Goal: Information Seeking & Learning: Get advice/opinions

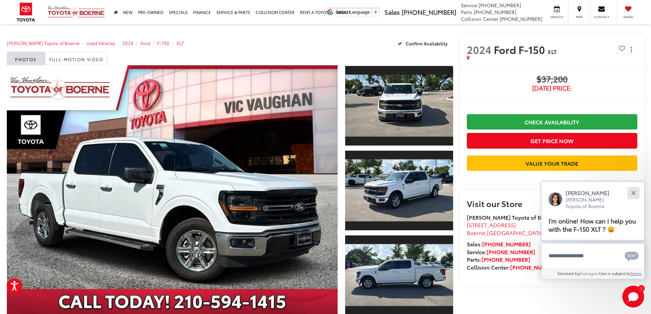
click at [636, 192] on button "Close" at bounding box center [633, 193] width 15 height 15
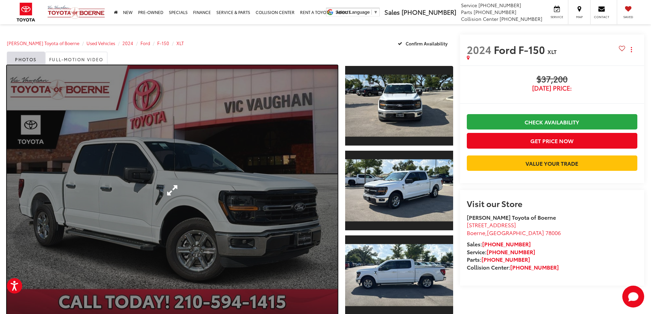
click at [256, 181] on link "Expand Photo 0" at bounding box center [172, 190] width 331 height 250
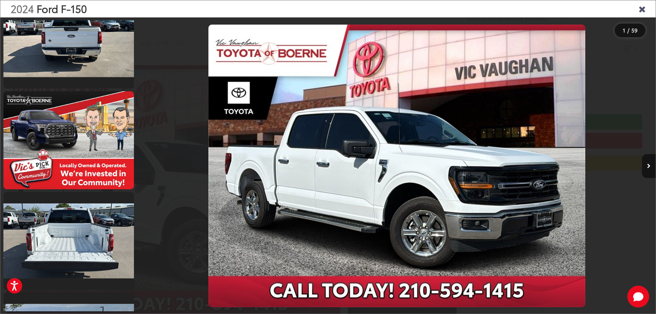
scroll to position [684, 0]
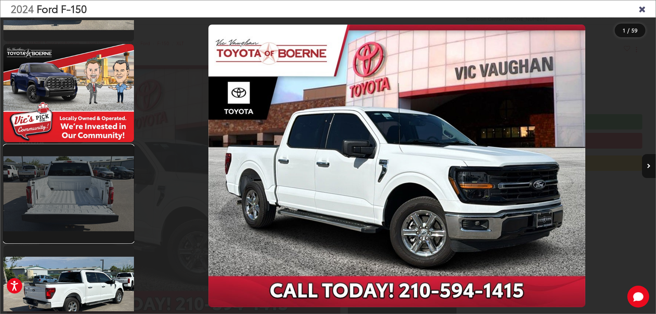
click at [63, 189] on link at bounding box center [68, 194] width 131 height 98
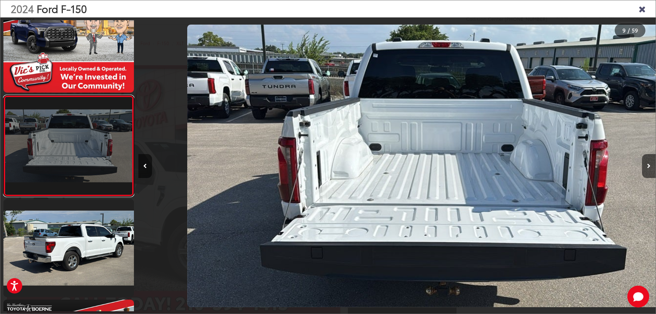
scroll to position [0, 4141]
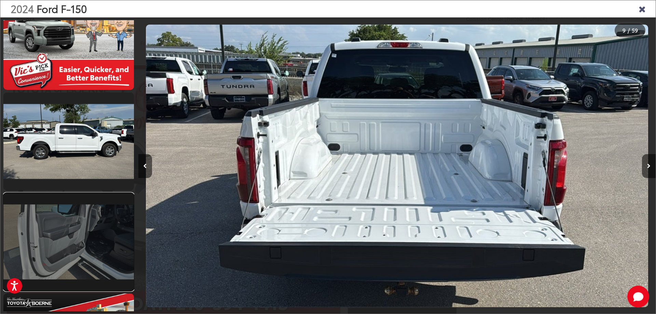
click at [83, 230] on link at bounding box center [68, 242] width 131 height 98
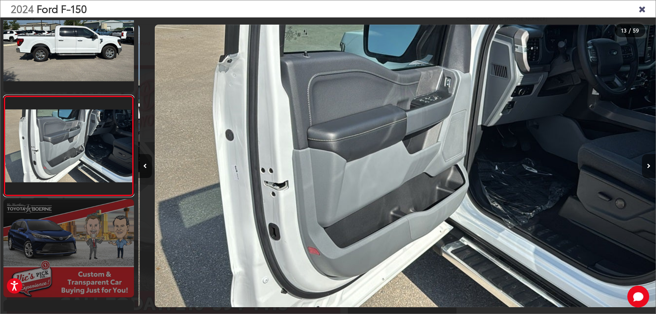
scroll to position [0, 6211]
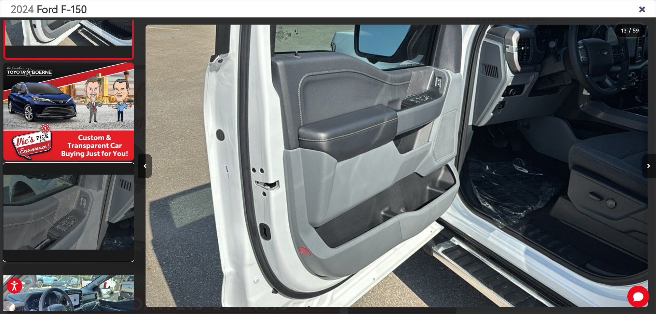
click at [79, 221] on link at bounding box center [68, 212] width 131 height 98
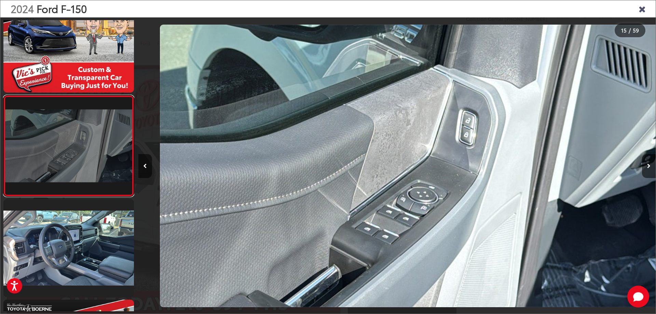
scroll to position [0, 7247]
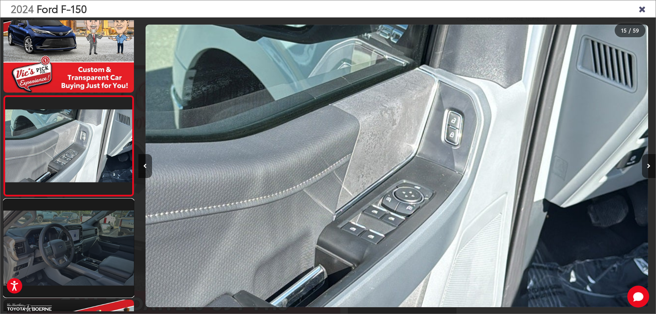
click at [78, 246] on link at bounding box center [68, 248] width 131 height 98
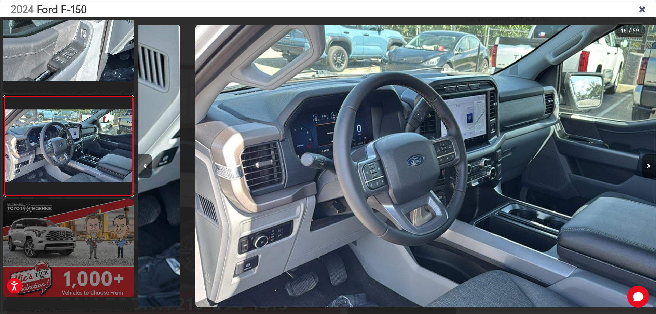
scroll to position [0, 0]
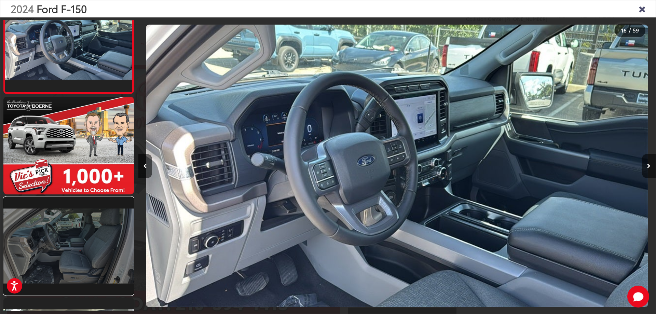
click at [76, 241] on link at bounding box center [68, 246] width 131 height 98
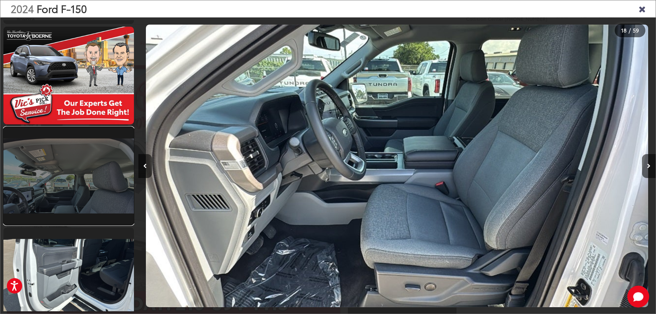
click at [70, 173] on link at bounding box center [68, 176] width 131 height 98
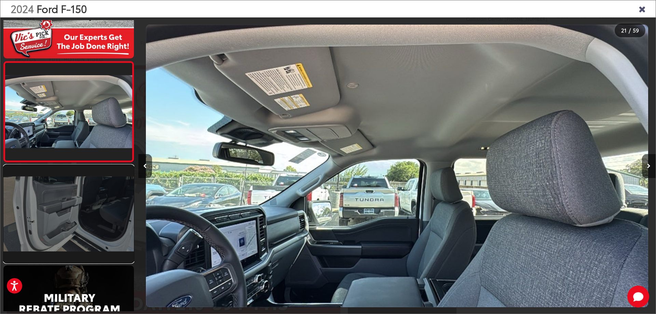
click at [70, 197] on link at bounding box center [68, 214] width 131 height 98
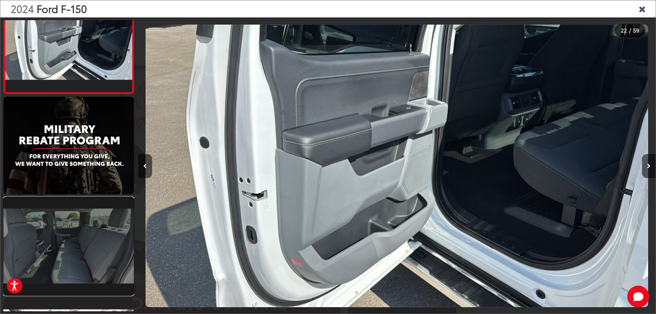
click at [81, 229] on link at bounding box center [68, 246] width 131 height 98
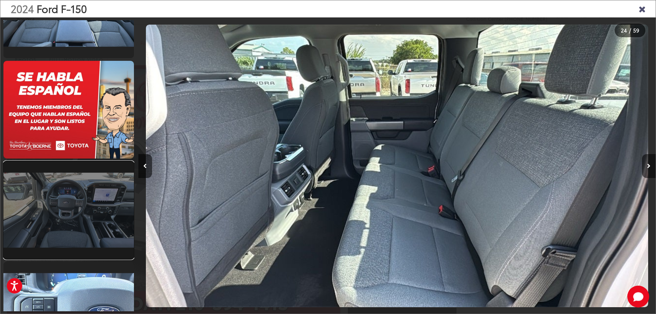
click at [75, 217] on link at bounding box center [68, 210] width 131 height 98
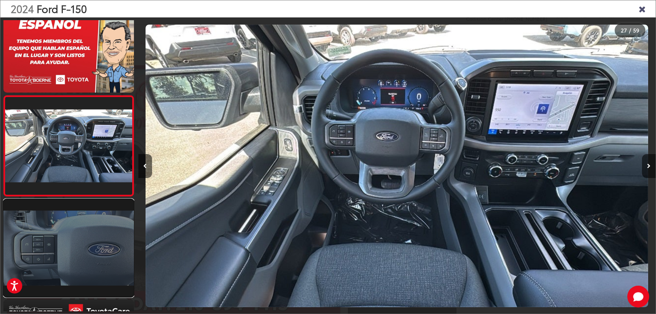
click at [84, 244] on link at bounding box center [68, 248] width 131 height 98
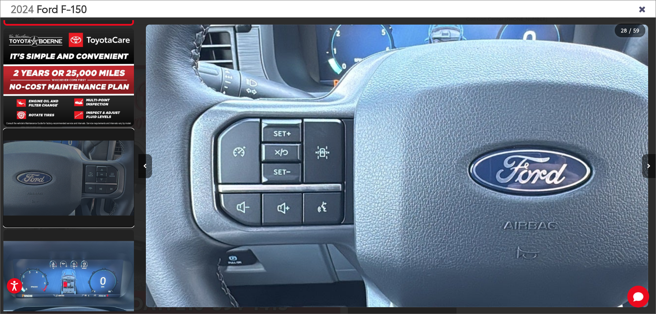
click at [77, 197] on link at bounding box center [68, 178] width 131 height 98
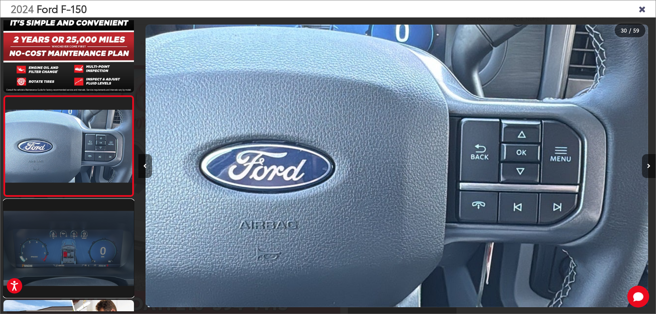
click at [94, 240] on link at bounding box center [68, 249] width 131 height 98
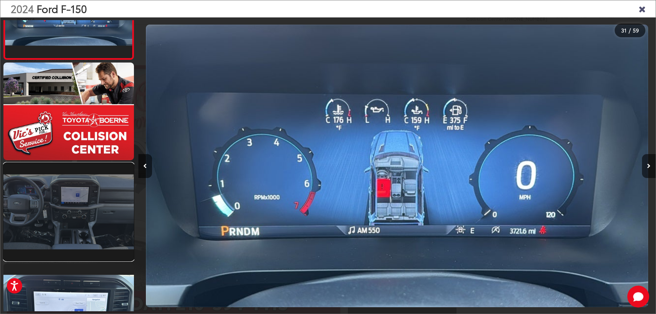
click at [90, 232] on link at bounding box center [68, 212] width 131 height 98
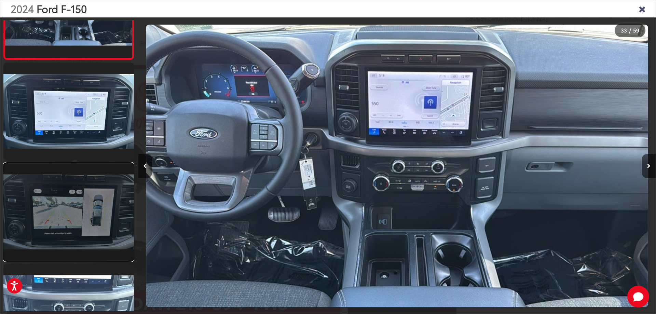
click at [90, 230] on link at bounding box center [68, 212] width 131 height 98
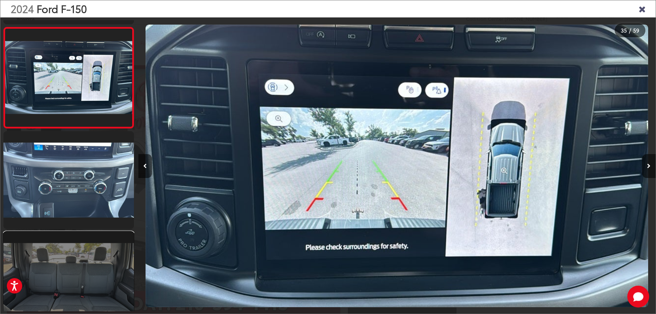
click at [89, 258] on link at bounding box center [68, 281] width 131 height 98
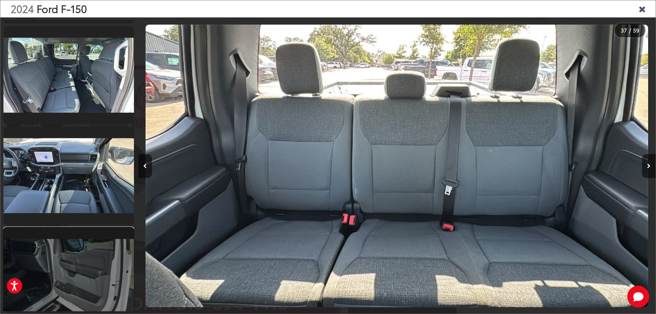
click at [92, 261] on link at bounding box center [68, 277] width 131 height 98
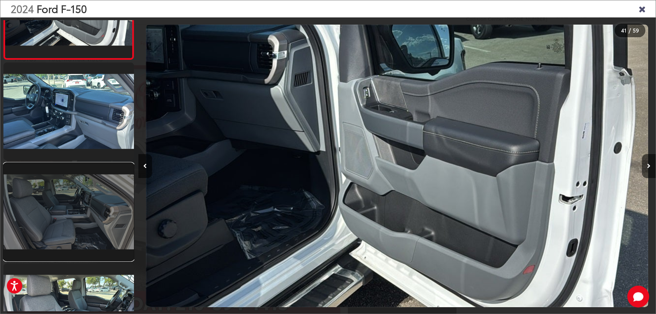
click at [72, 200] on link at bounding box center [68, 212] width 131 height 98
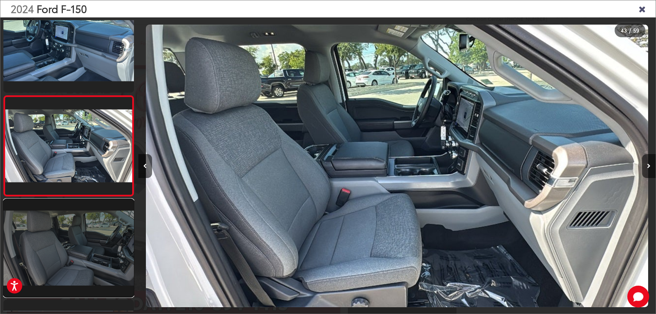
click at [90, 240] on link at bounding box center [68, 248] width 131 height 98
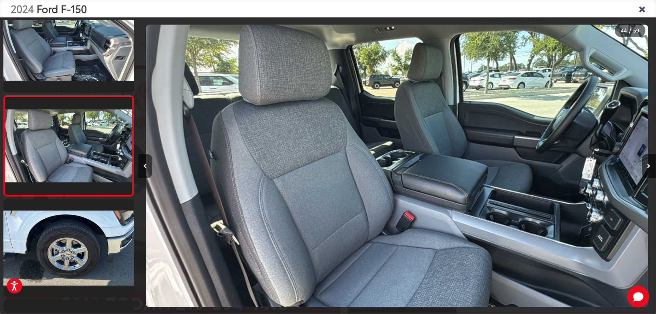
click at [638, 9] on div "2024 Ford F-150" at bounding box center [328, 8] width 656 height 17
click at [642, 8] on icon "Close gallery" at bounding box center [642, 8] width 7 height 9
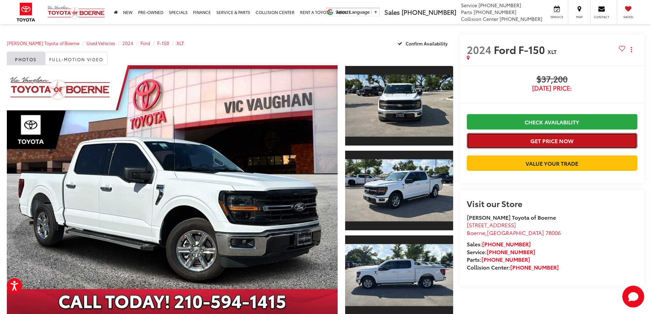
click at [550, 139] on button "Get Price Now" at bounding box center [552, 140] width 171 height 15
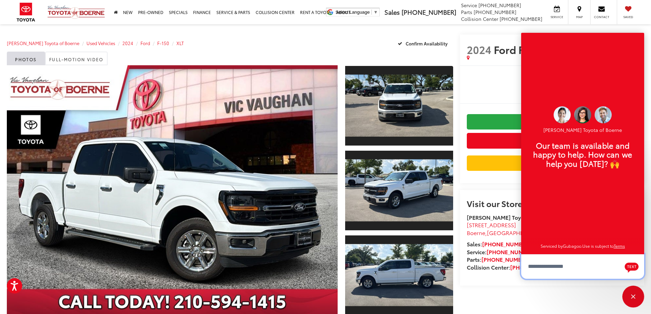
scroll to position [8, 0]
click at [543, 259] on textarea "Type your message" at bounding box center [582, 266] width 123 height 25
type textarea "**********"
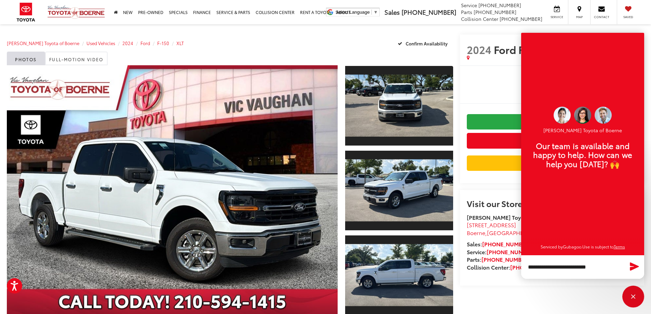
click at [631, 265] on icon "Send Message" at bounding box center [634, 267] width 9 height 8
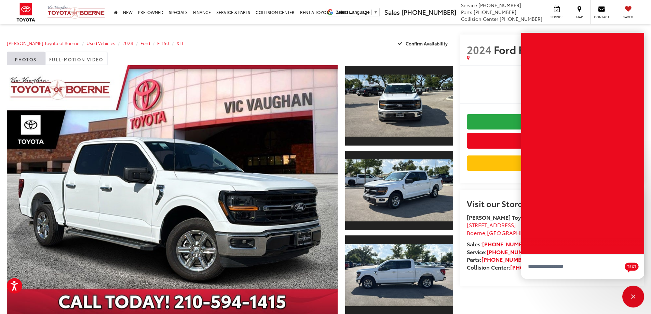
scroll to position [0, 0]
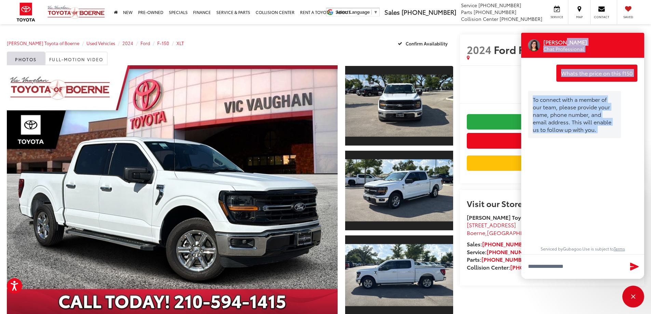
drag, startPoint x: 578, startPoint y: 43, endPoint x: 594, endPoint y: 152, distance: 110.8
click at [594, 152] on div "[PERSON_NAME] Professional Whats the price on this f150 a few seconds ago To co…" at bounding box center [582, 156] width 123 height 246
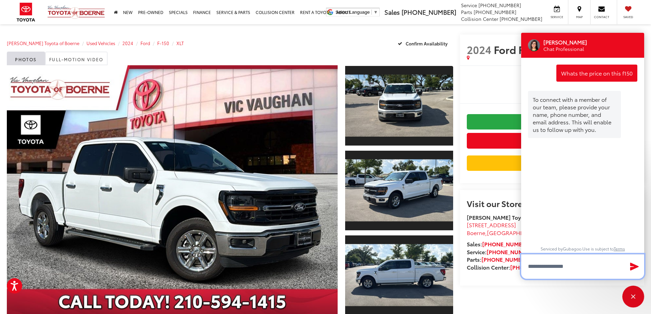
click at [549, 265] on textarea "Type your message" at bounding box center [582, 266] width 123 height 25
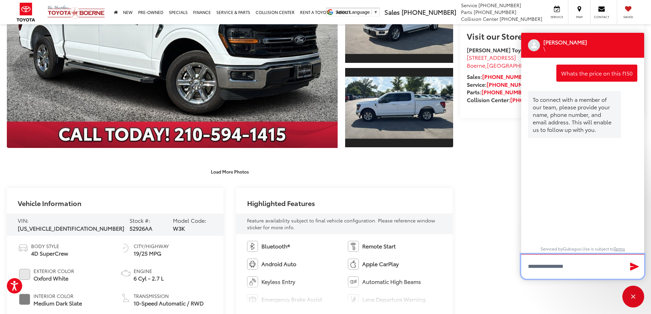
scroll to position [171, 0]
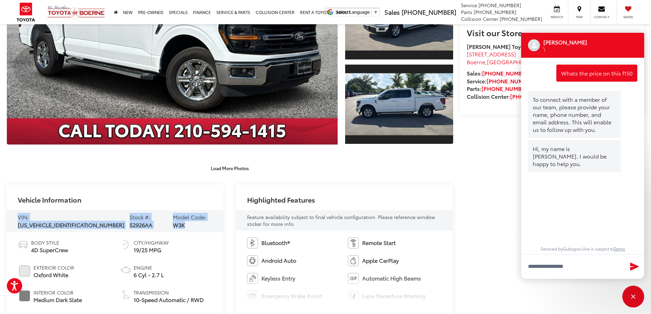
drag, startPoint x: 16, startPoint y: 218, endPoint x: 196, endPoint y: 217, distance: 179.8
click at [197, 217] on div "VIN: [US_VEHICLE_IDENTIFICATION_NUMBER] Stock #: 52926AA Model Code: W3K" at bounding box center [115, 221] width 217 height 23
copy div "VIN: [US_VEHICLE_IDENTIFICATION_NUMBER] Stock #: 52926AA Model Code: W3K"
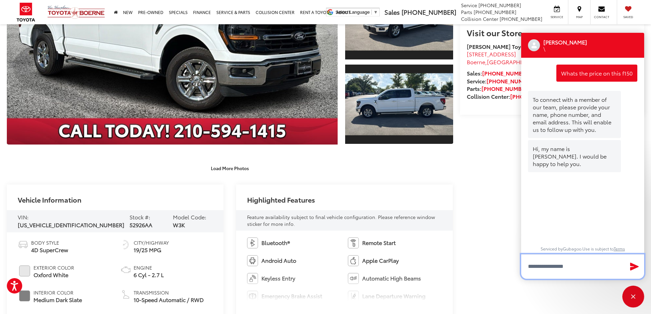
click at [551, 263] on textarea "Type your message" at bounding box center [582, 266] width 123 height 25
paste textarea "**********"
type textarea "**********"
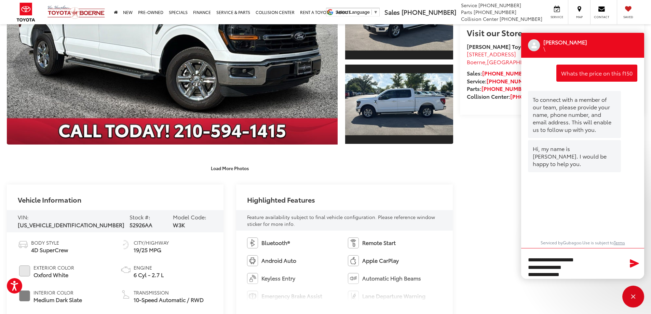
click at [630, 263] on icon "Send Message" at bounding box center [634, 263] width 11 height 10
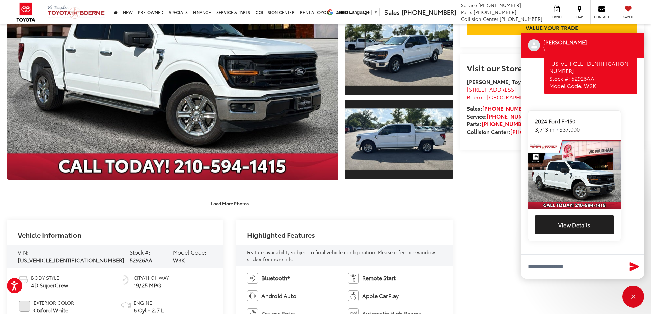
scroll to position [137, 0]
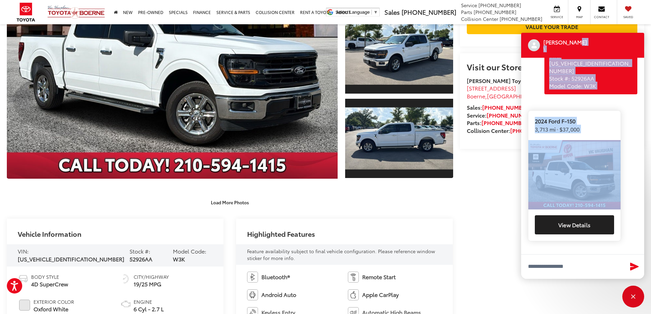
drag, startPoint x: 603, startPoint y: 41, endPoint x: 531, endPoint y: 120, distance: 107.2
click at [537, 119] on div "[PERSON_NAME] \ Whats the price on this f150 a few seconds ago To connect with …" at bounding box center [582, 156] width 123 height 246
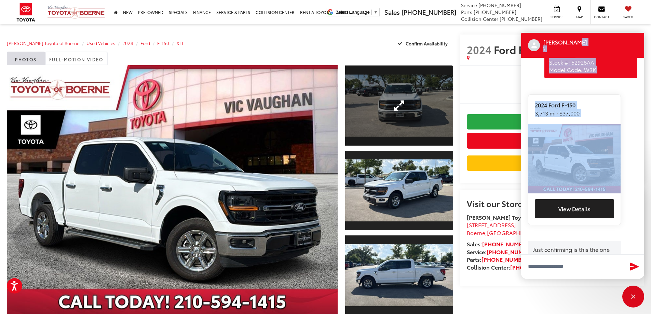
scroll to position [153, 0]
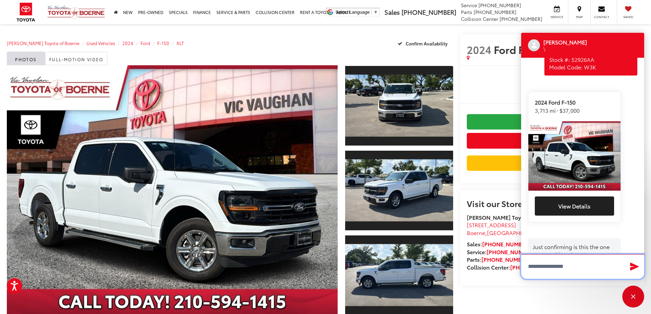
click at [562, 268] on textarea "Type your message" at bounding box center [582, 266] width 123 height 25
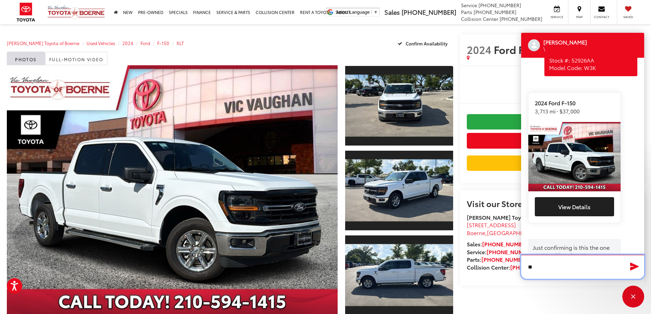
type textarea "***"
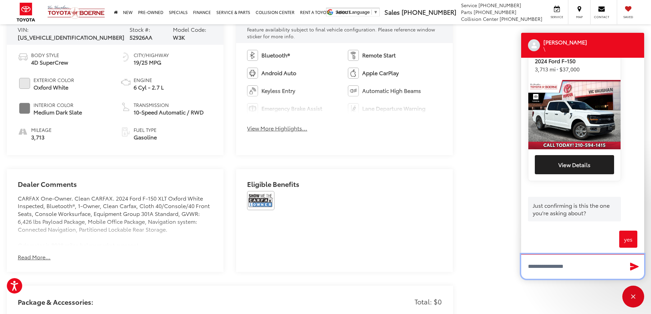
scroll to position [376, 0]
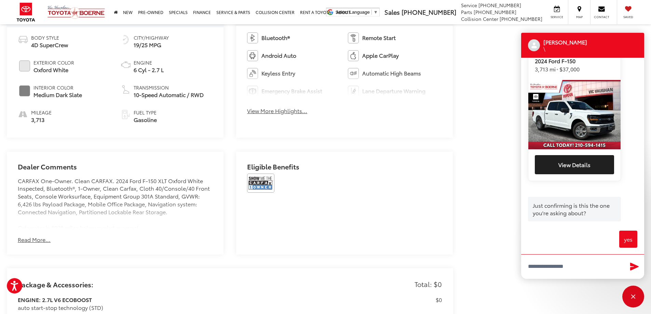
click at [36, 240] on button "Read More..." at bounding box center [34, 240] width 33 height 8
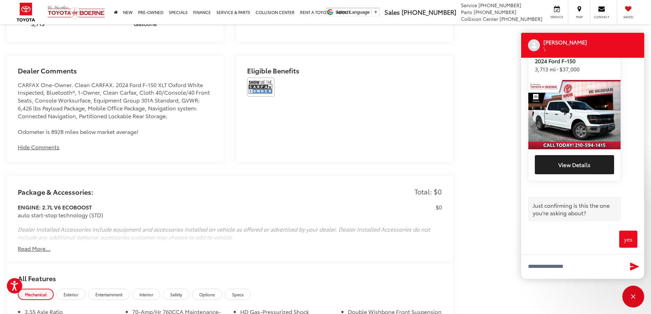
scroll to position [479, 0]
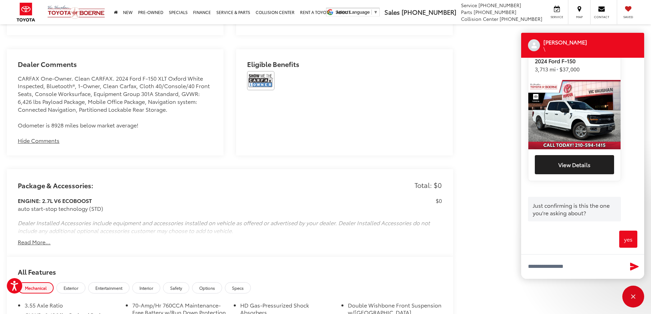
click at [27, 242] on button "Read More..." at bounding box center [34, 242] width 33 height 8
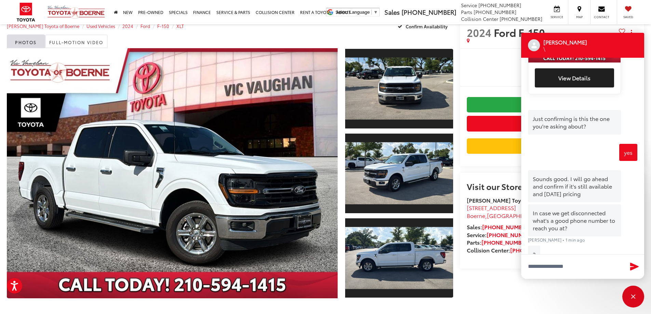
scroll to position [34, 0]
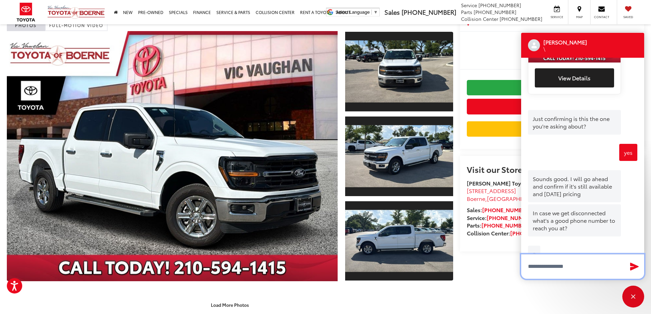
click at [542, 265] on textarea "Type your message" at bounding box center [582, 266] width 123 height 25
type textarea "**********"
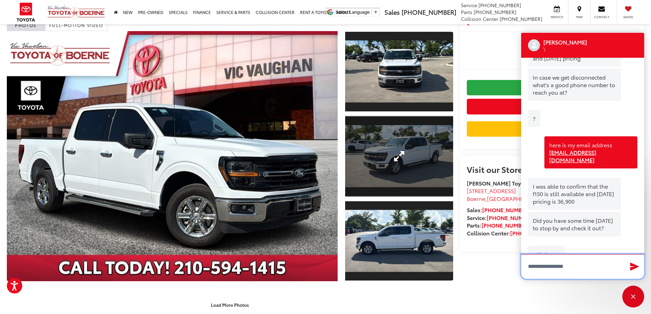
scroll to position [409, 0]
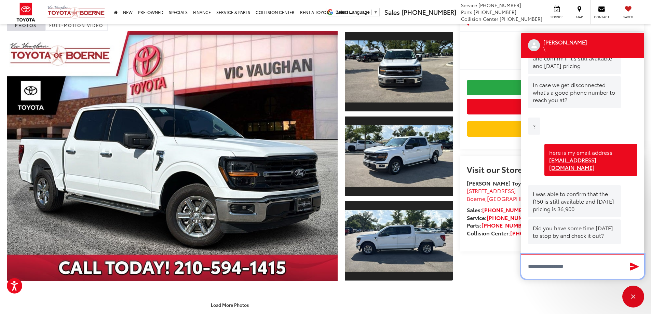
click at [543, 265] on textarea "Type your message" at bounding box center [582, 266] width 123 height 25
type textarea "*"
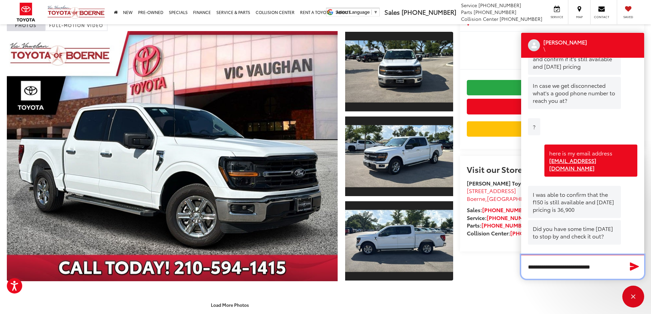
type textarea "**********"
click at [629, 267] on icon "Send Message" at bounding box center [634, 266] width 11 height 10
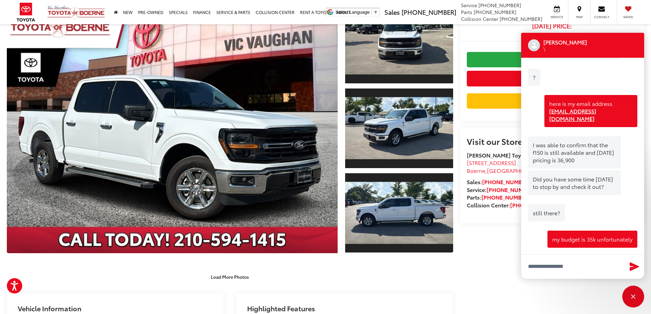
scroll to position [68, 0]
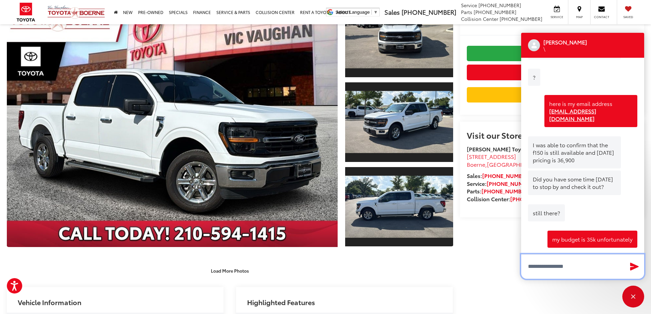
click at [576, 273] on textarea "Type your message" at bounding box center [582, 266] width 123 height 25
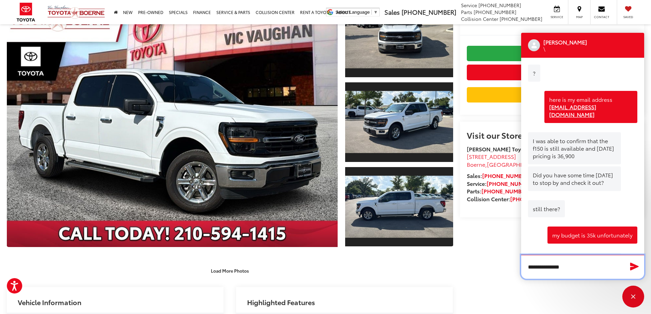
type textarea "**********"
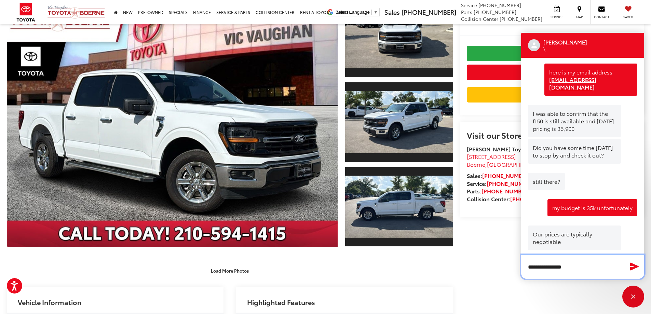
scroll to position [492, 0]
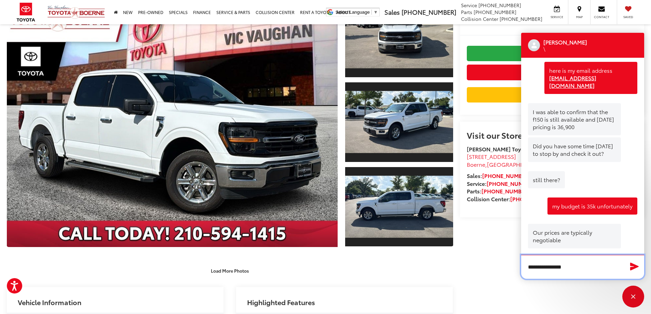
drag, startPoint x: 579, startPoint y: 268, endPoint x: 486, endPoint y: 266, distance: 93.0
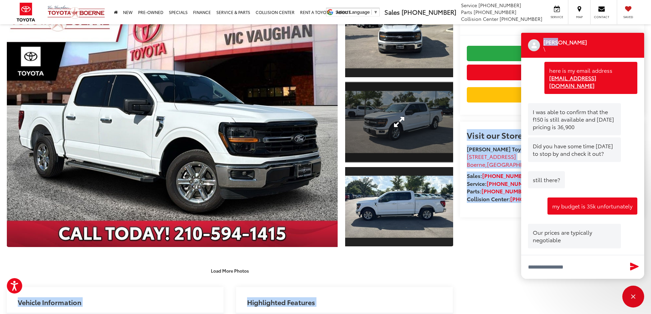
drag, startPoint x: 556, startPoint y: 41, endPoint x: 439, endPoint y: 97, distance: 130.4
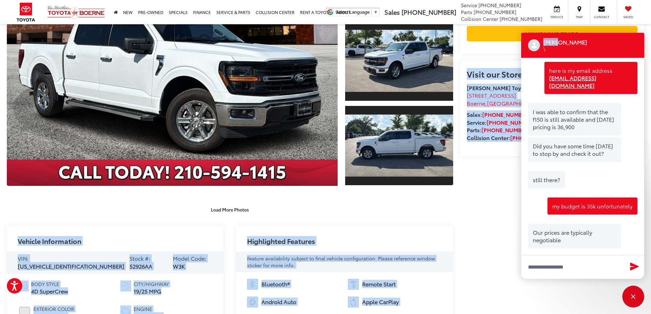
scroll to position [137, 0]
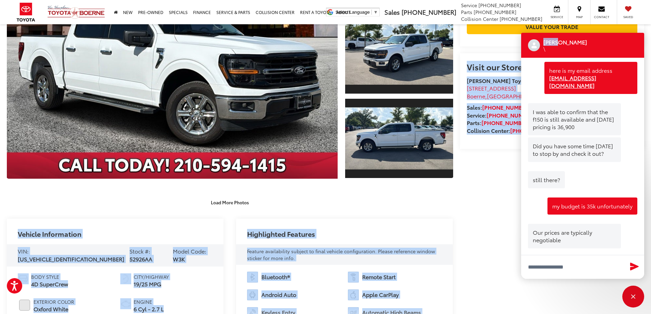
click at [397, 253] on span "Feature availability subject to final vehicle configuration. Please reference w…" at bounding box center [341, 255] width 188 height 14
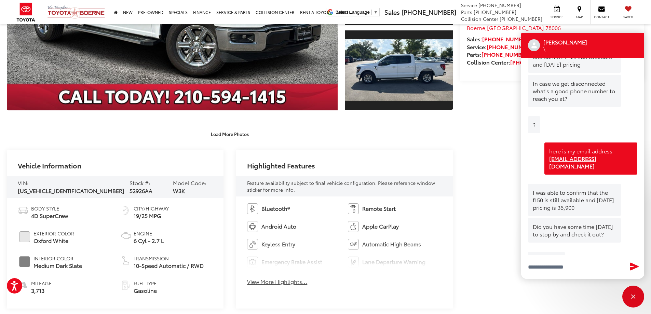
scroll to position [526, 0]
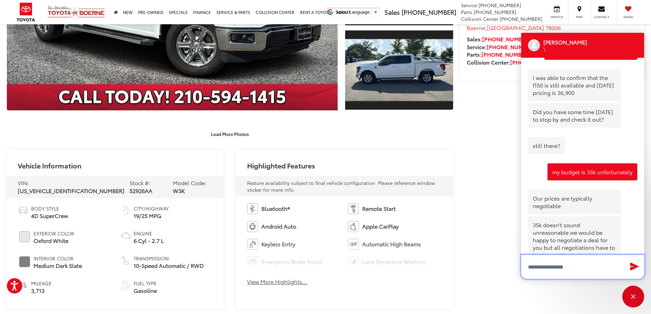
click at [548, 268] on textarea "Type your message" at bounding box center [582, 267] width 123 height 24
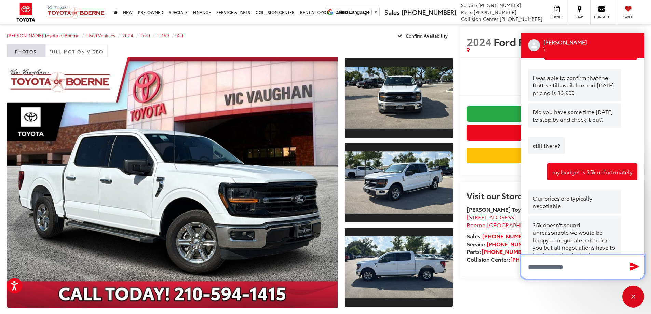
scroll to position [0, 0]
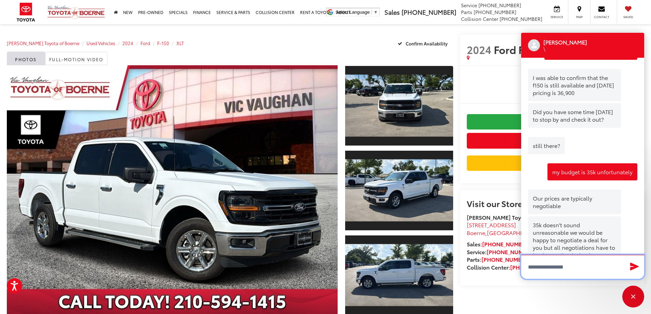
click at [552, 265] on textarea "Type your message" at bounding box center [582, 267] width 123 height 24
click at [566, 267] on textarea "**********" at bounding box center [582, 263] width 123 height 31
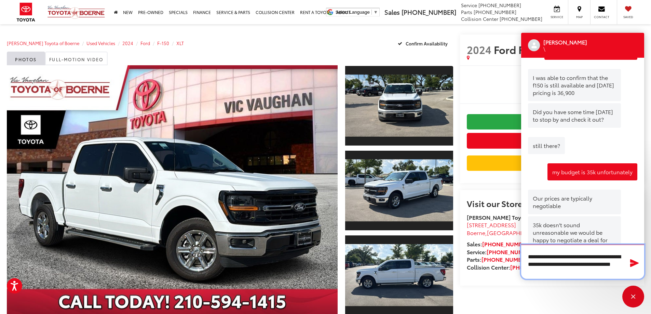
drag, startPoint x: 567, startPoint y: 273, endPoint x: 608, endPoint y: 265, distance: 42.0
click at [608, 265] on textarea "**********" at bounding box center [582, 262] width 123 height 34
type textarea "**********"
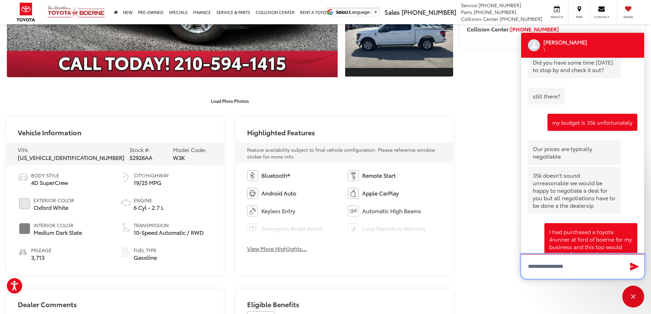
scroll to position [239, 0]
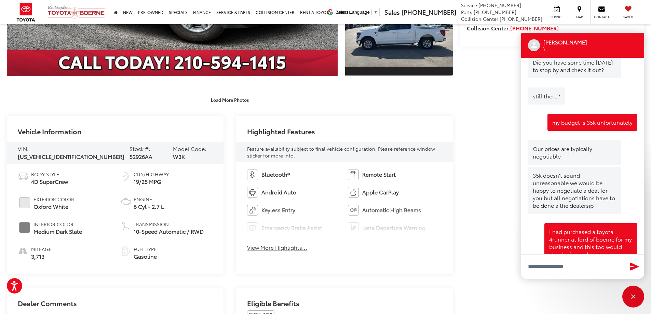
click at [266, 246] on button "View More Highlights..." at bounding box center [277, 248] width 60 height 8
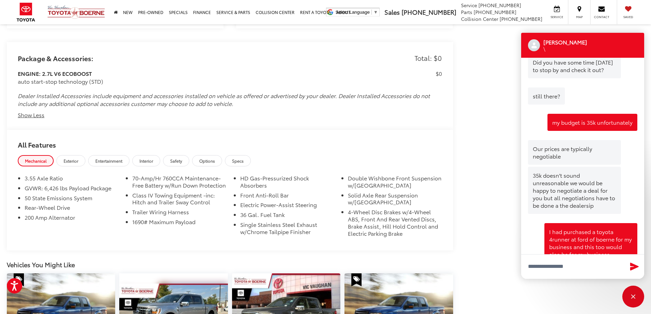
scroll to position [649, 0]
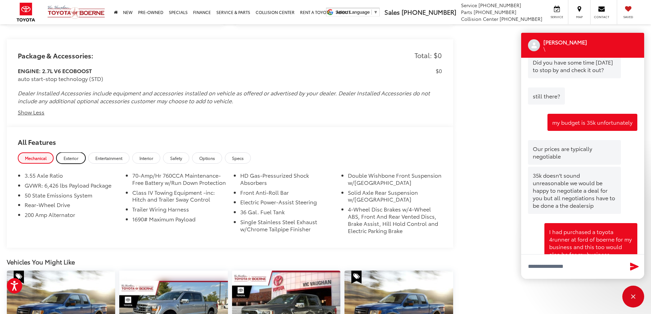
click at [78, 158] on span "Exterior" at bounding box center [71, 158] width 15 height 6
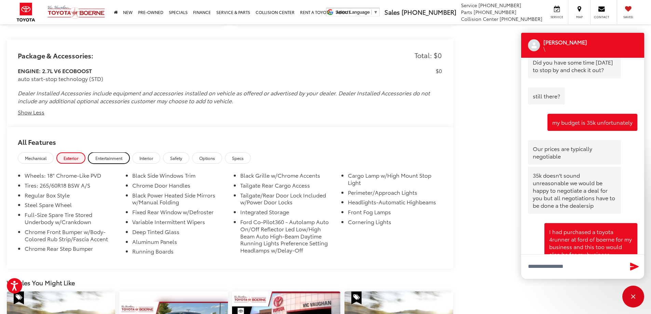
click at [110, 154] on link "Entertainment" at bounding box center [108, 157] width 41 height 11
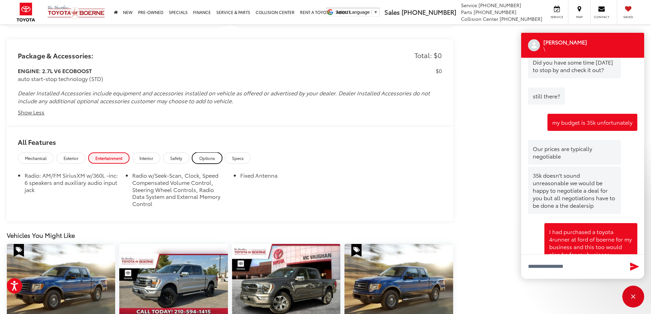
click at [209, 159] on span "Options" at bounding box center [207, 158] width 16 height 6
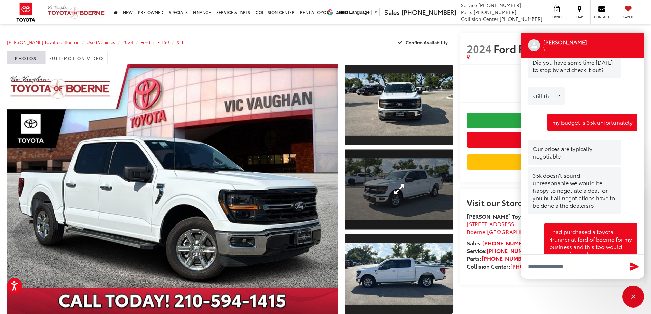
scroll to position [0, 0]
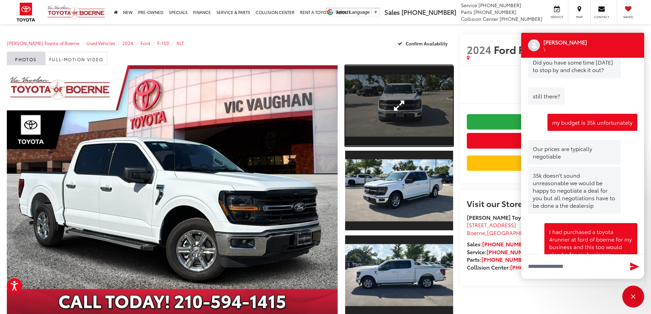
click at [401, 106] on link "Expand Photo 1" at bounding box center [399, 105] width 108 height 81
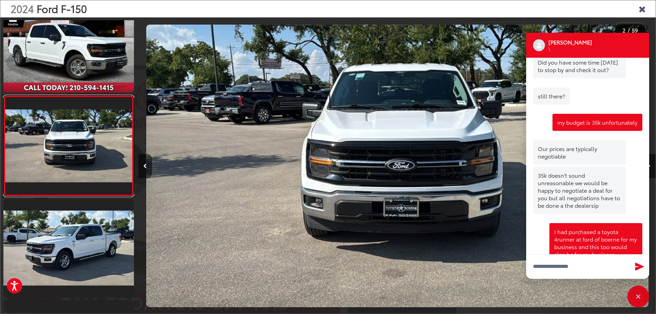
scroll to position [0, 517]
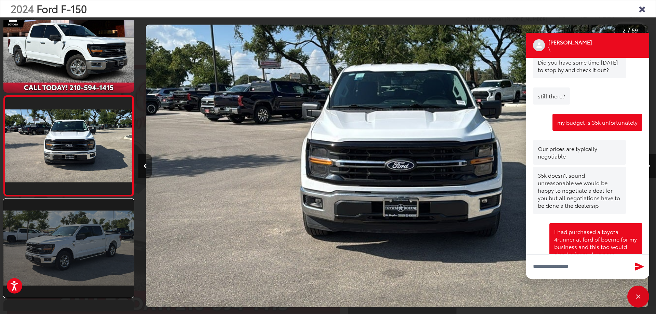
click at [84, 252] on link at bounding box center [68, 248] width 131 height 98
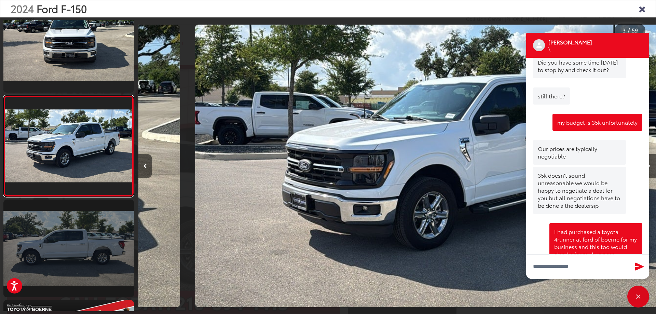
scroll to position [0, 1035]
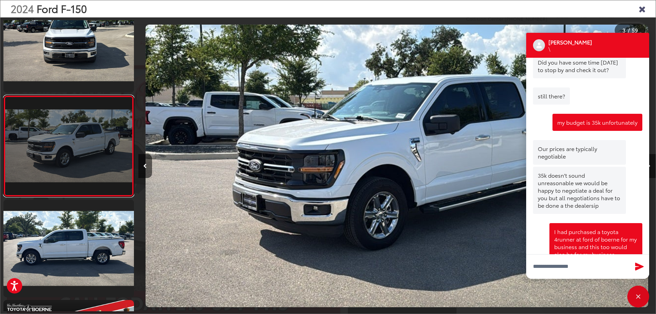
click at [79, 154] on link at bounding box center [68, 145] width 131 height 101
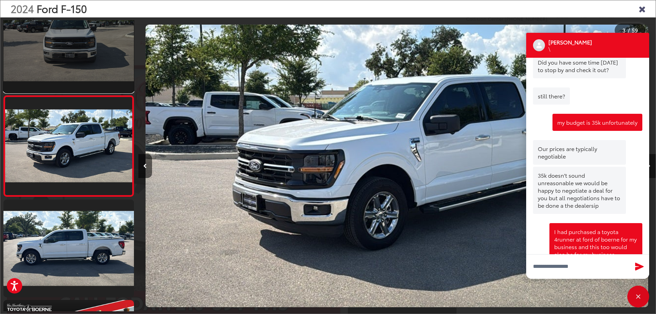
click at [68, 82] on link at bounding box center [68, 44] width 131 height 98
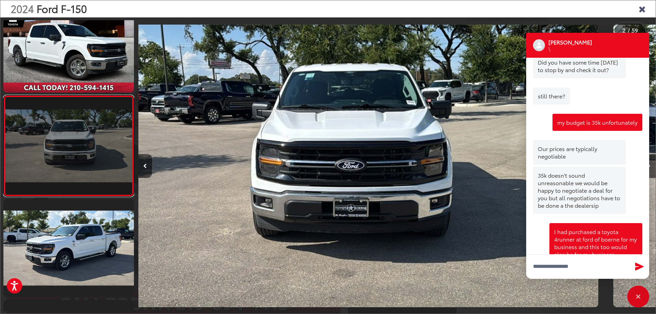
scroll to position [0, 517]
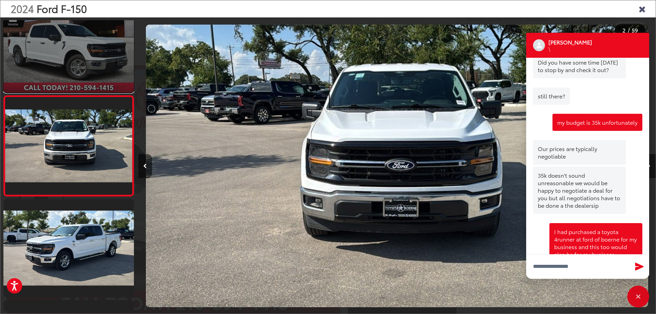
click at [75, 74] on link at bounding box center [68, 44] width 131 height 98
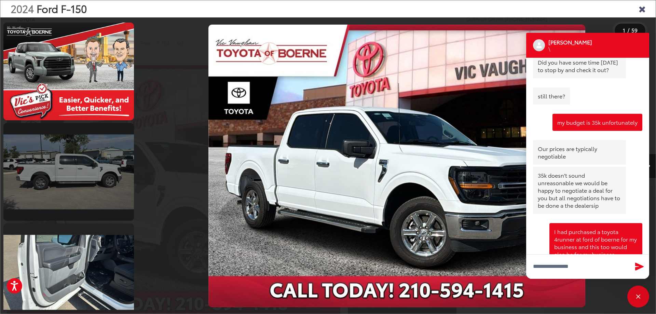
scroll to position [1025, 0]
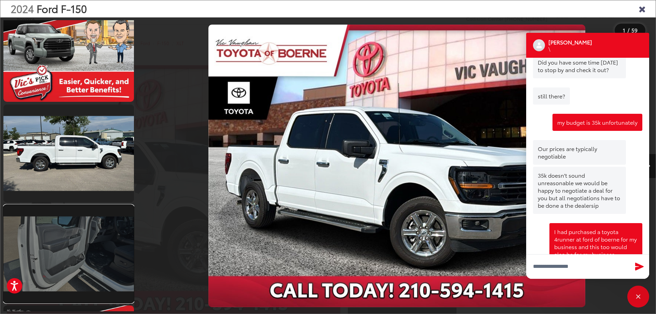
click at [70, 251] on link at bounding box center [68, 254] width 131 height 98
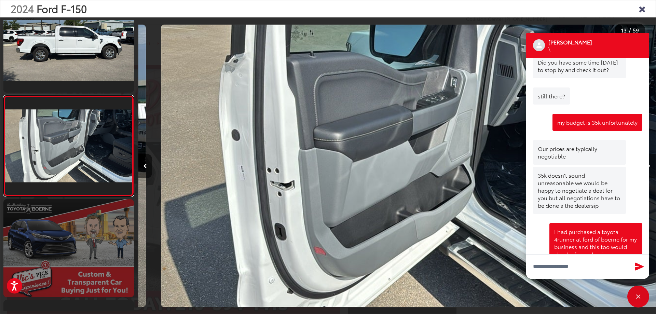
scroll to position [0, 6211]
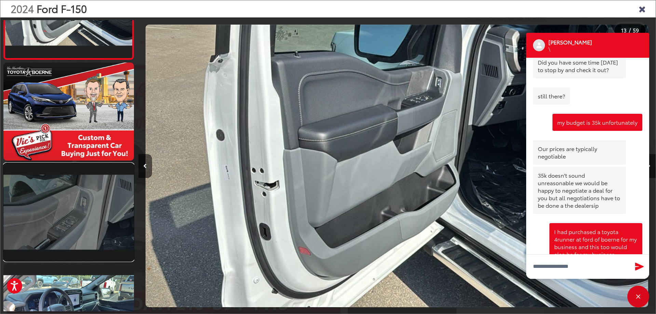
click at [75, 227] on link at bounding box center [68, 212] width 131 height 98
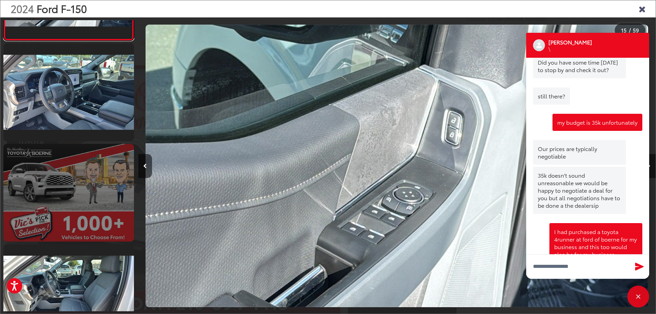
scroll to position [1504, 0]
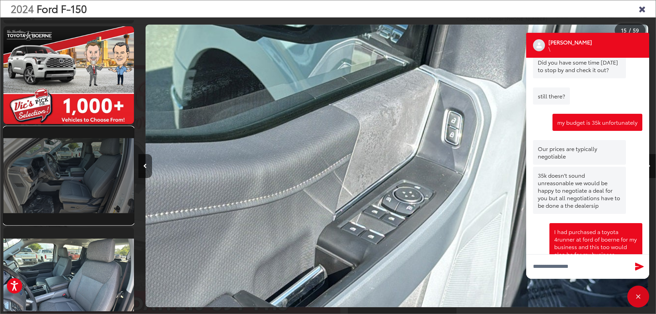
click at [77, 197] on link at bounding box center [68, 176] width 131 height 98
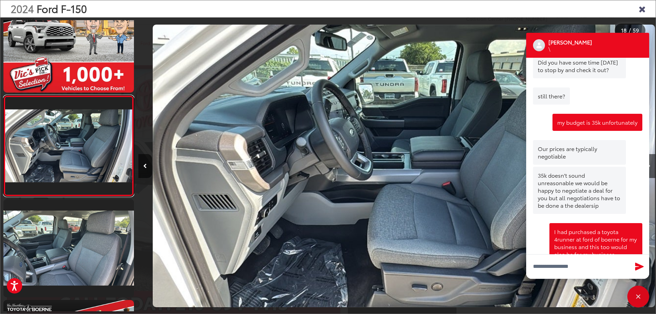
scroll to position [0, 8800]
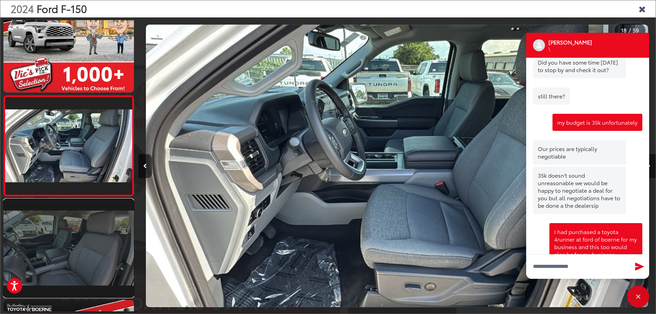
click at [76, 238] on link at bounding box center [68, 248] width 131 height 98
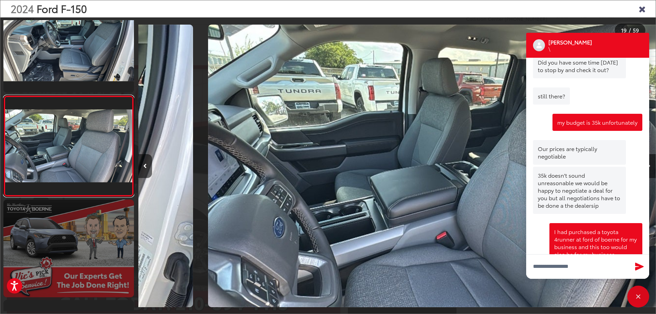
scroll to position [0, 9317]
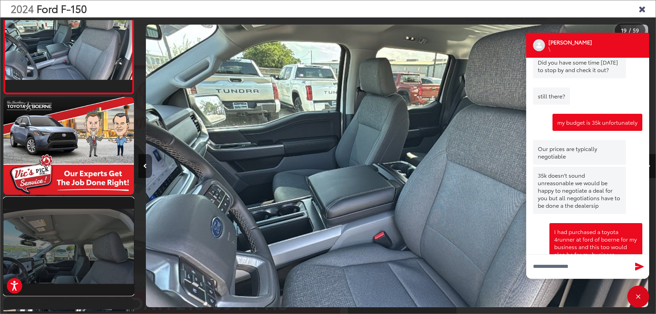
click at [75, 238] on link at bounding box center [68, 247] width 131 height 98
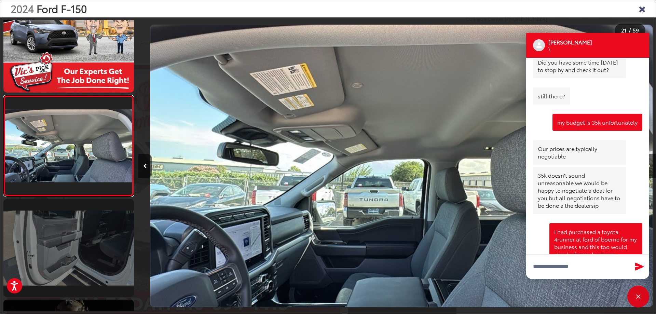
scroll to position [0, 10352]
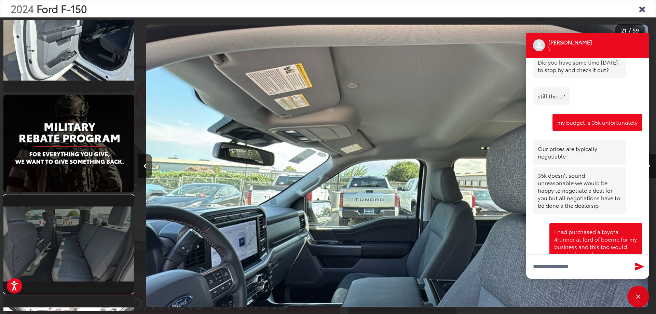
click at [71, 233] on link at bounding box center [68, 244] width 131 height 98
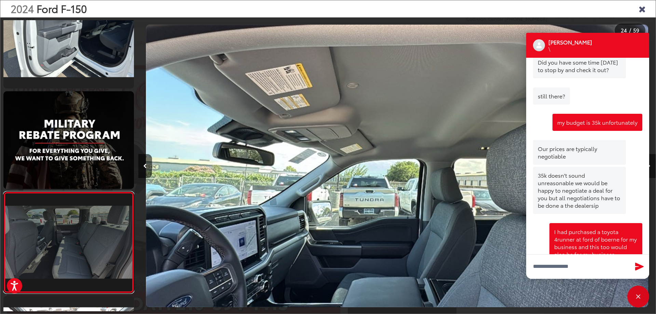
scroll to position [0, 0]
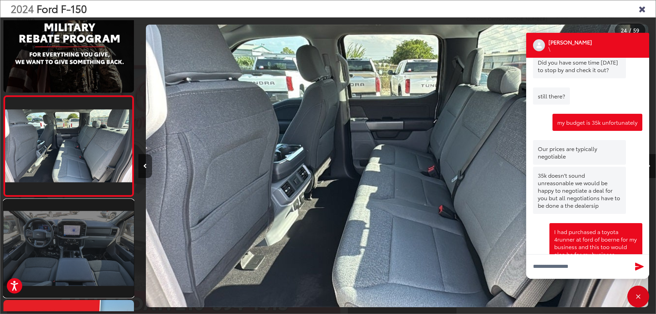
click at [106, 252] on link at bounding box center [68, 249] width 131 height 98
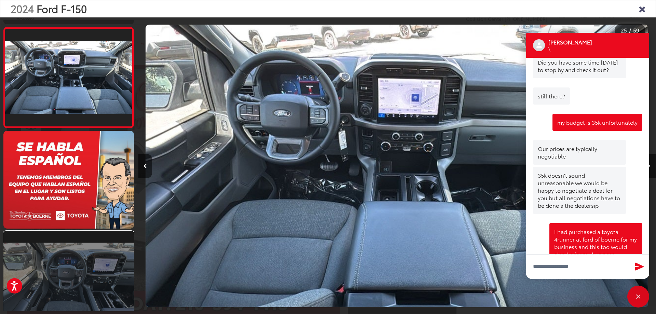
click at [90, 263] on link at bounding box center [68, 280] width 131 height 98
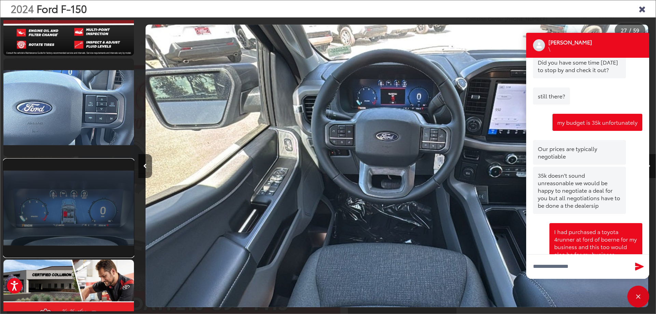
click at [84, 223] on link at bounding box center [68, 208] width 131 height 98
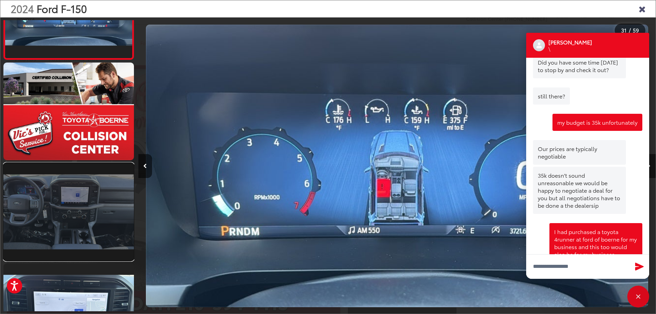
click at [78, 238] on link at bounding box center [68, 212] width 131 height 98
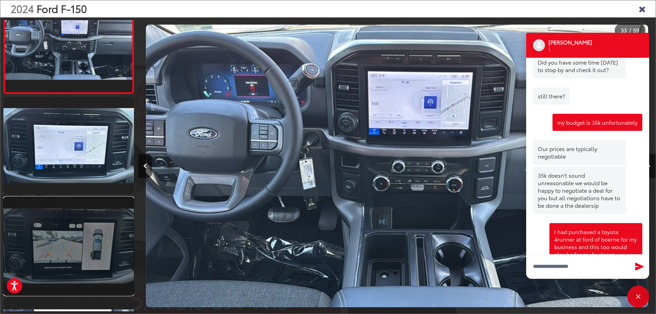
click at [71, 242] on link at bounding box center [68, 246] width 131 height 98
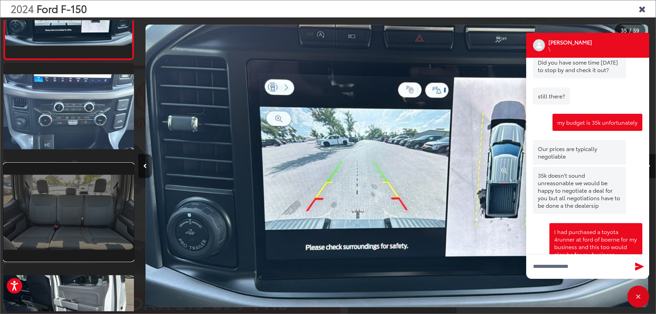
click at [71, 229] on link at bounding box center [68, 212] width 131 height 98
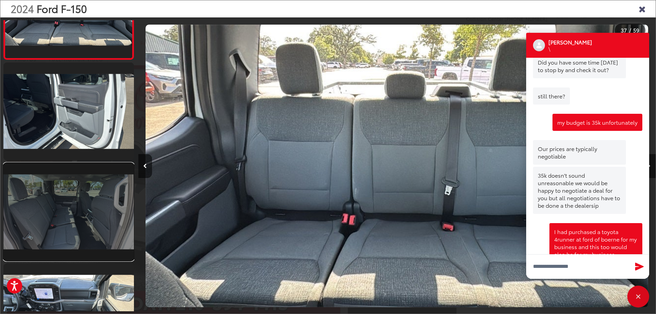
click at [73, 226] on link at bounding box center [68, 212] width 131 height 98
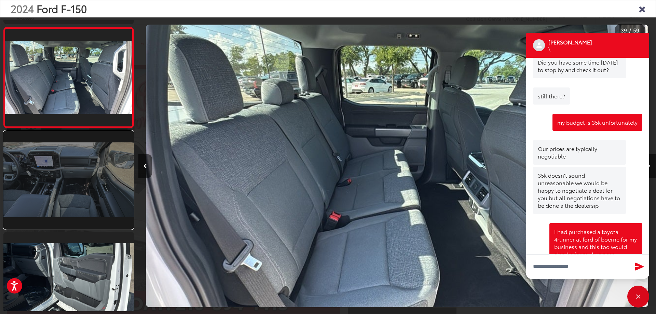
click at [71, 201] on link at bounding box center [68, 180] width 131 height 98
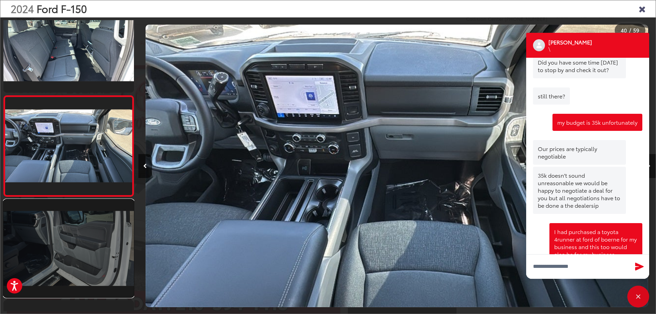
click at [67, 231] on link at bounding box center [68, 249] width 131 height 98
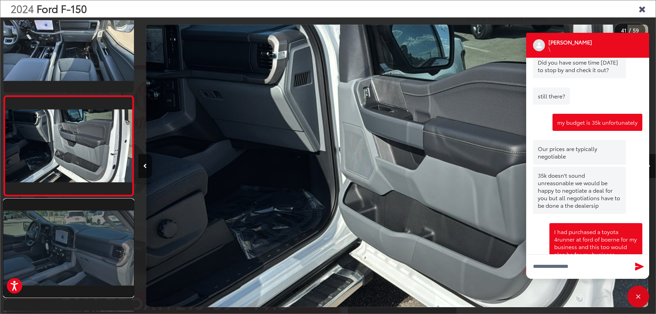
click at [68, 257] on link at bounding box center [68, 248] width 131 height 98
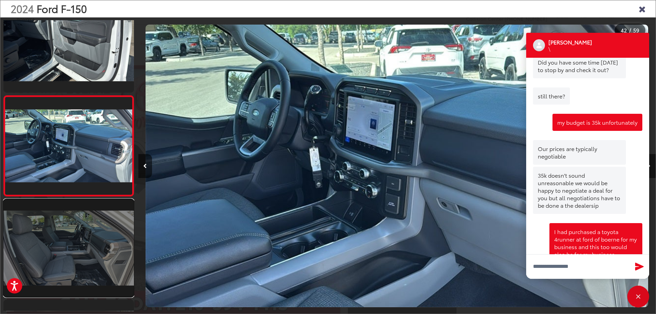
click at [70, 259] on link at bounding box center [68, 248] width 131 height 98
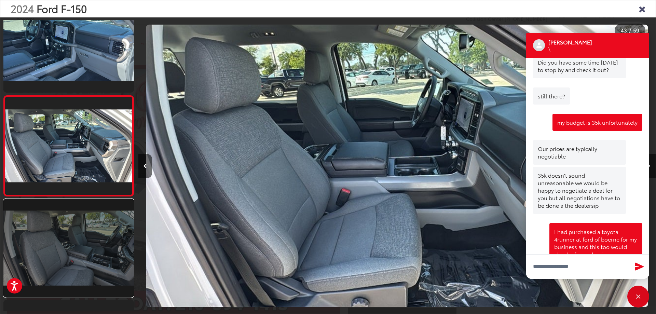
click at [80, 260] on link at bounding box center [68, 248] width 131 height 98
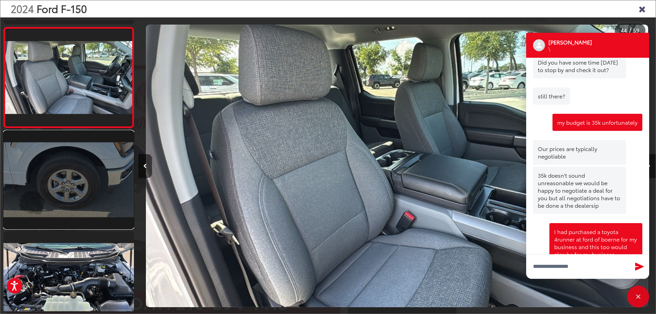
click at [93, 187] on link at bounding box center [68, 180] width 131 height 98
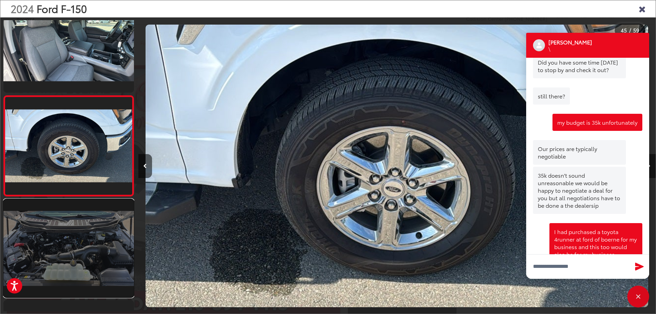
click at [89, 240] on link at bounding box center [68, 248] width 131 height 98
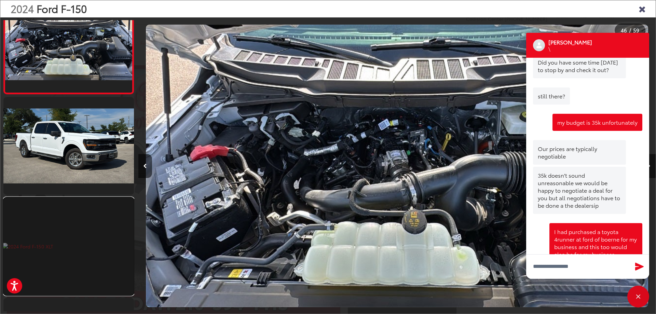
click at [84, 232] on link at bounding box center [68, 247] width 131 height 98
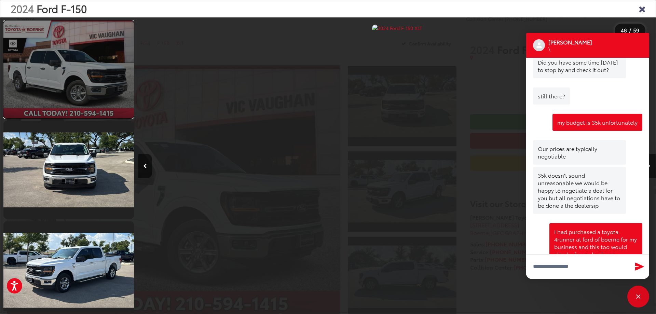
click at [75, 67] on link at bounding box center [68, 70] width 131 height 98
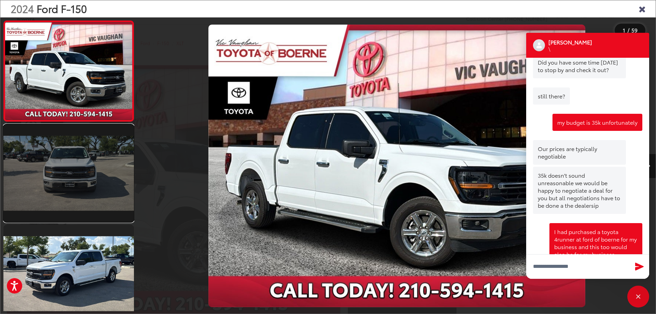
click at [78, 169] on link at bounding box center [68, 173] width 131 height 98
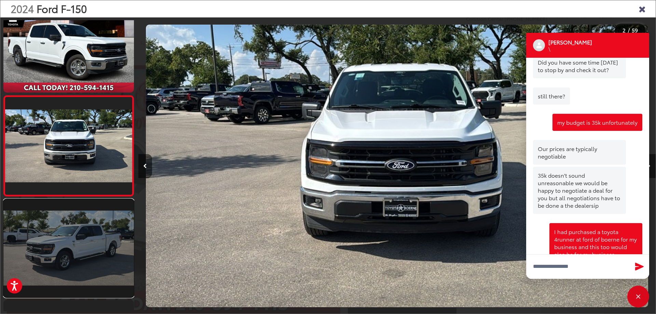
click at [59, 255] on link at bounding box center [68, 248] width 131 height 98
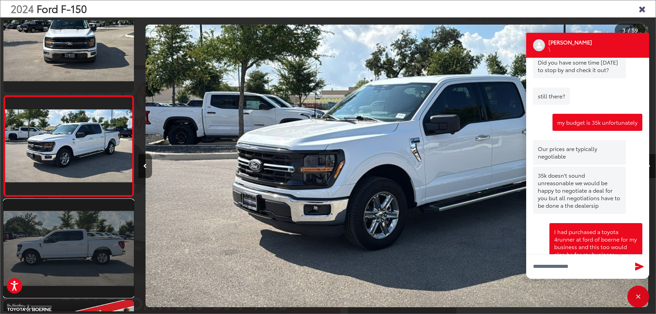
click at [56, 260] on link at bounding box center [68, 249] width 131 height 98
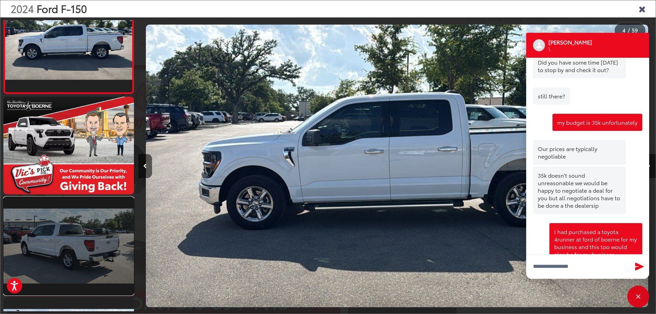
click at [56, 256] on link at bounding box center [68, 246] width 131 height 98
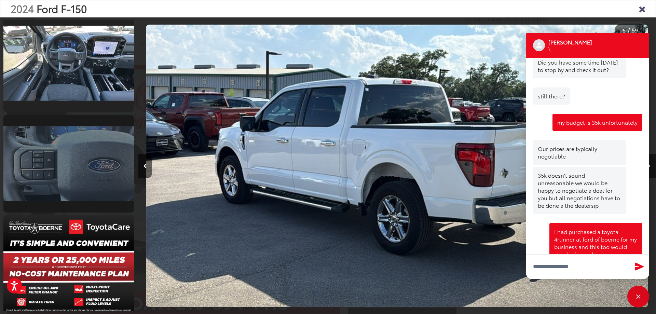
scroll to position [2650, 0]
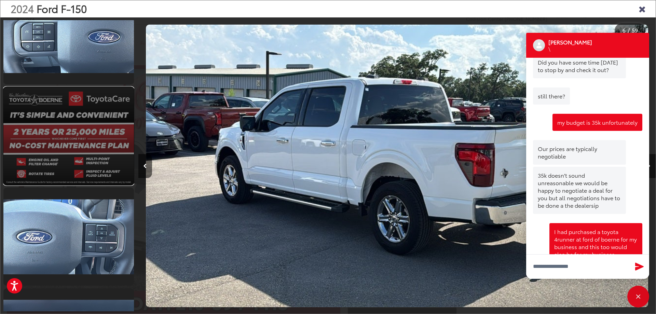
click at [72, 150] on link at bounding box center [68, 136] width 131 height 98
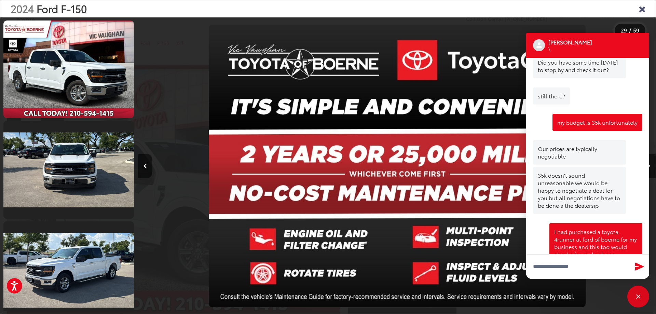
scroll to position [205, 0]
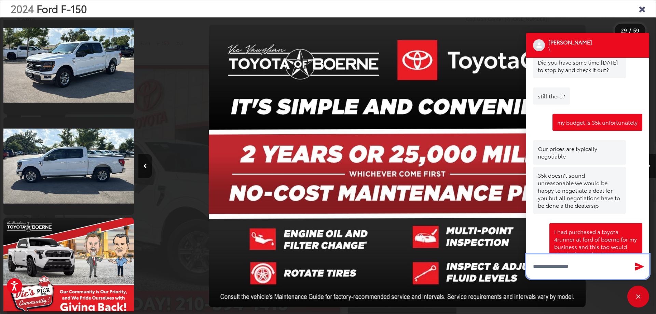
click at [561, 271] on textarea "Type your message" at bounding box center [587, 266] width 123 height 25
type textarea "*"
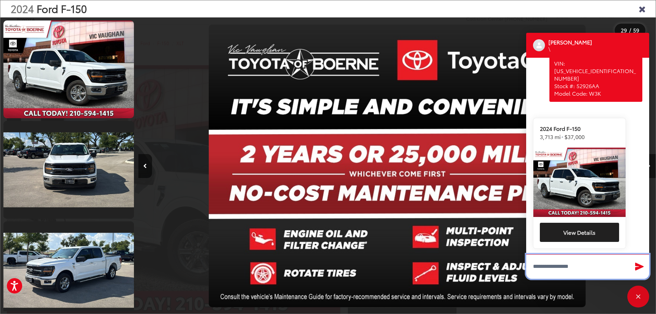
scroll to position [0, 0]
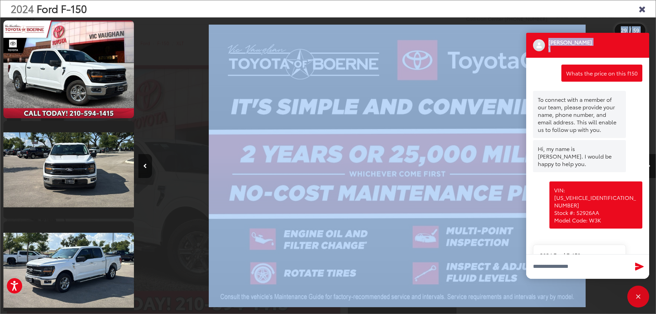
drag, startPoint x: 609, startPoint y: 46, endPoint x: 404, endPoint y: 71, distance: 206.3
click at [642, 298] on div "Close" at bounding box center [639, 297] width 22 height 22
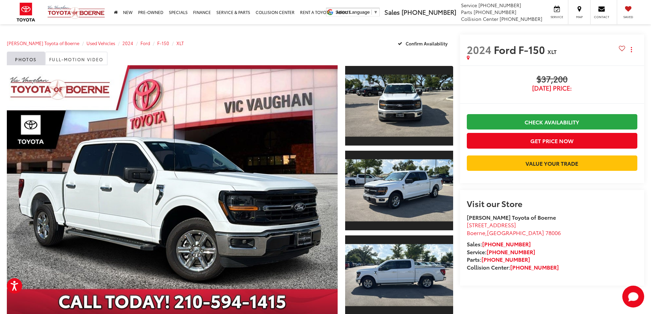
click at [467, 174] on capital-one-entry-button at bounding box center [467, 174] width 0 height 0
